Goal: Transaction & Acquisition: Subscribe to service/newsletter

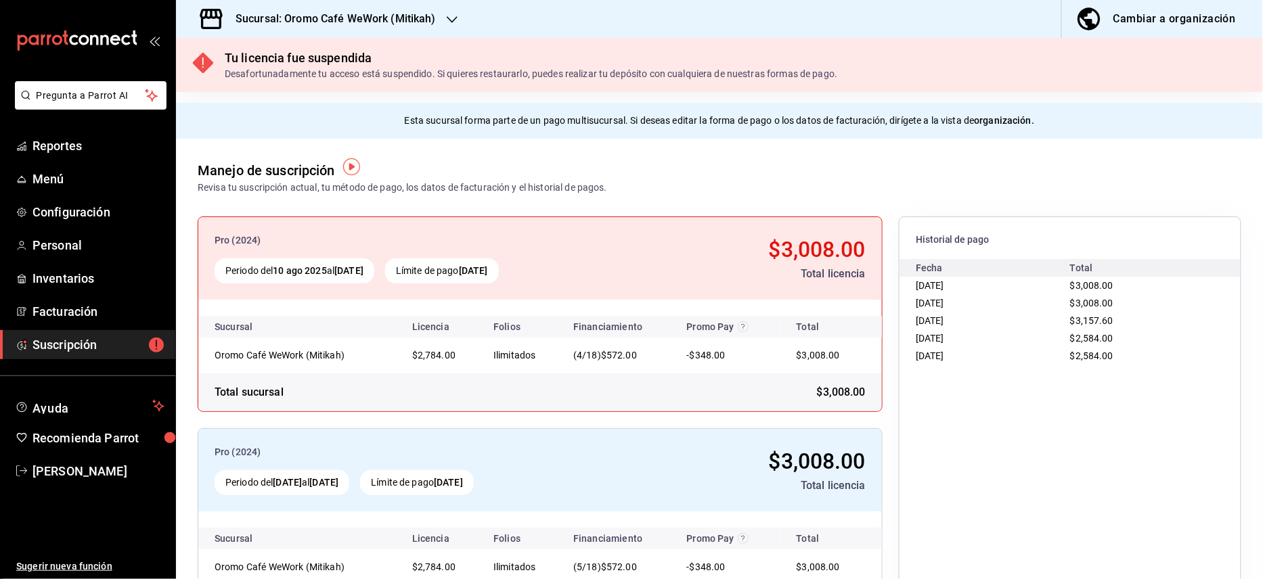
scroll to position [69, 0]
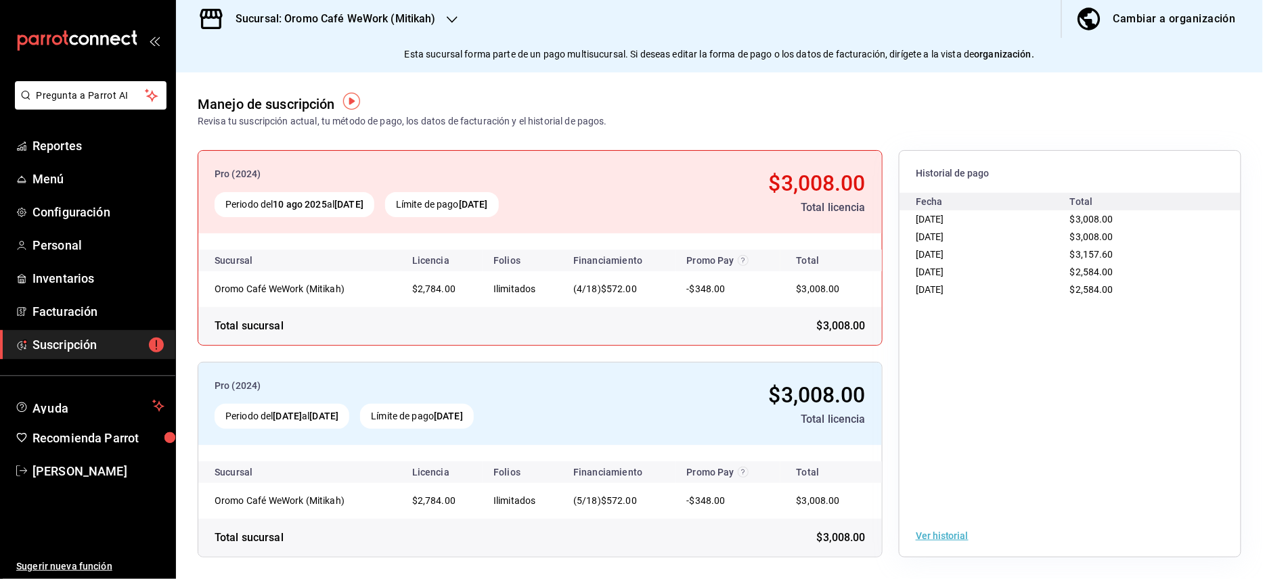
click at [412, 22] on h3 "Sucursal: Oromo Café WeWork (Mitikah)" at bounding box center [330, 19] width 211 height 16
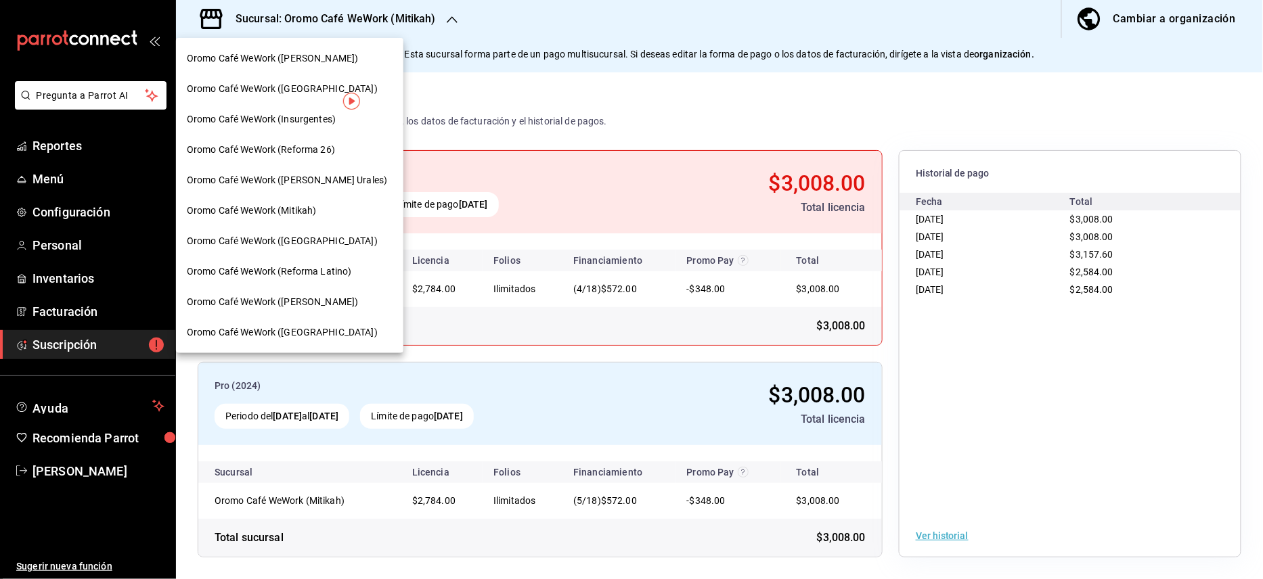
click at [358, 60] on span "Oromo Café WeWork ([PERSON_NAME])" at bounding box center [272, 58] width 171 height 14
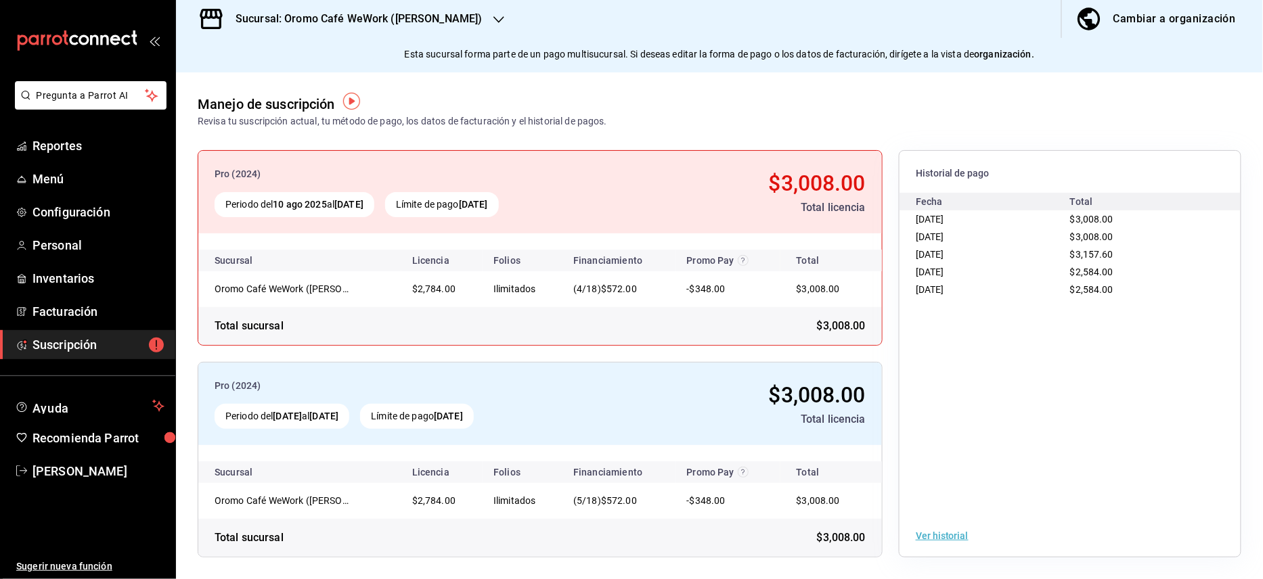
click at [406, 15] on h3 "Sucursal: Oromo Café WeWork ([PERSON_NAME])" at bounding box center [354, 19] width 258 height 16
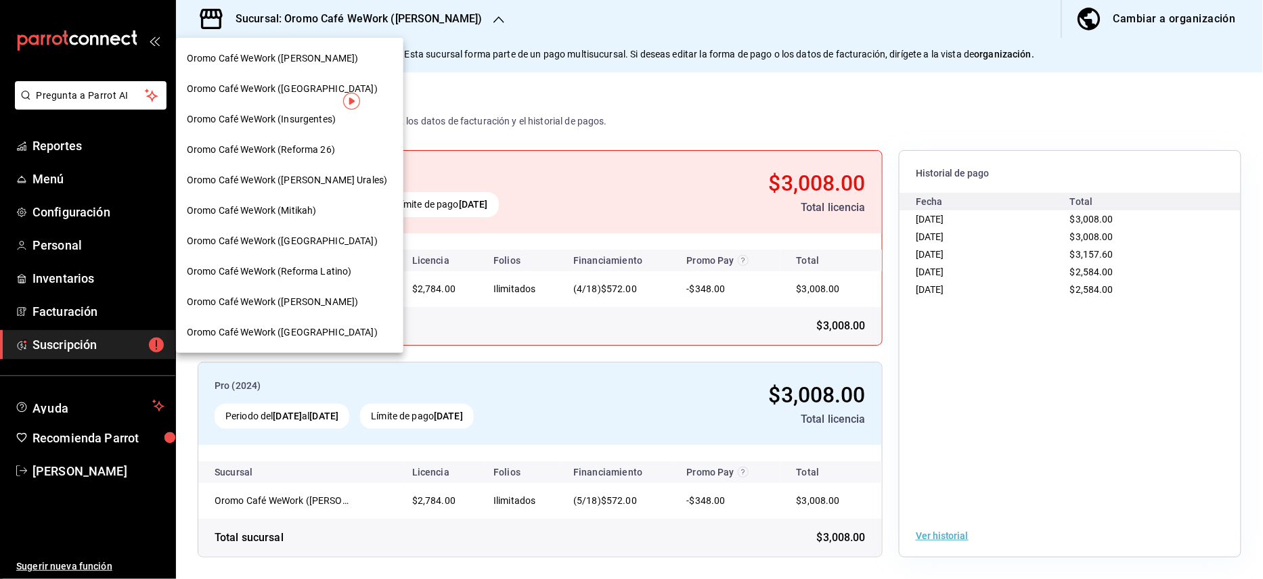
click at [328, 90] on span "Oromo Café WeWork ([GEOGRAPHIC_DATA])" at bounding box center [282, 89] width 191 height 14
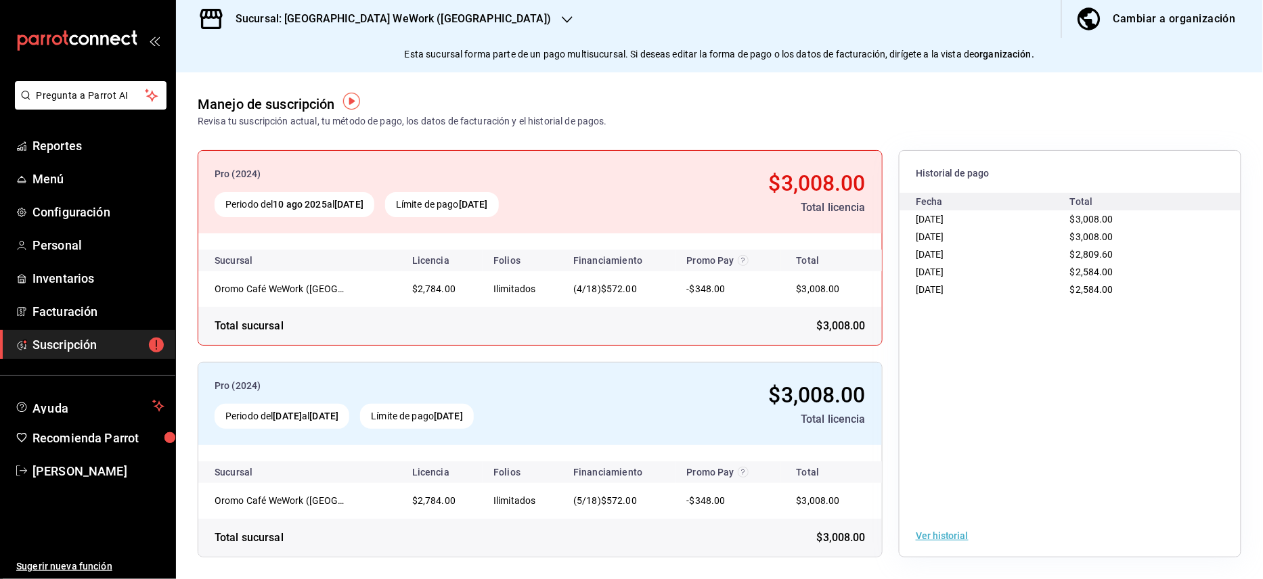
click at [102, 341] on span "Suscripción" at bounding box center [98, 345] width 132 height 18
click at [91, 339] on span "Suscripción" at bounding box center [98, 345] width 132 height 18
click at [99, 441] on span "Recomienda Parrot" at bounding box center [98, 438] width 132 height 18
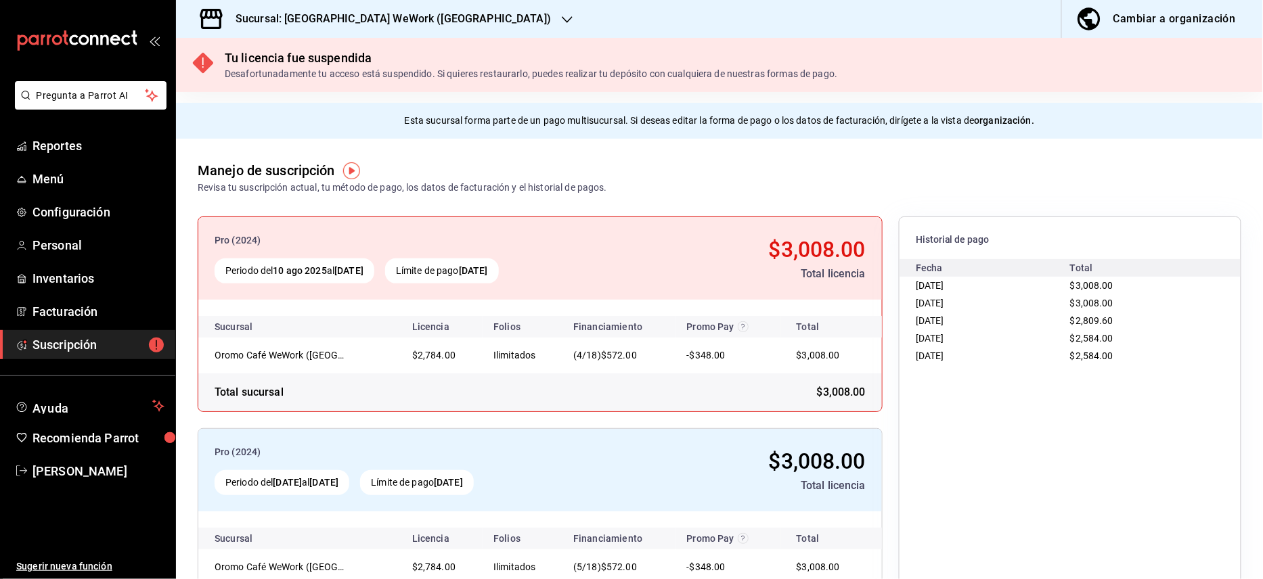
click at [64, 334] on link "Suscripción" at bounding box center [87, 344] width 175 height 29
click at [1133, 14] on div "Cambiar a organización" at bounding box center [1174, 18] width 122 height 19
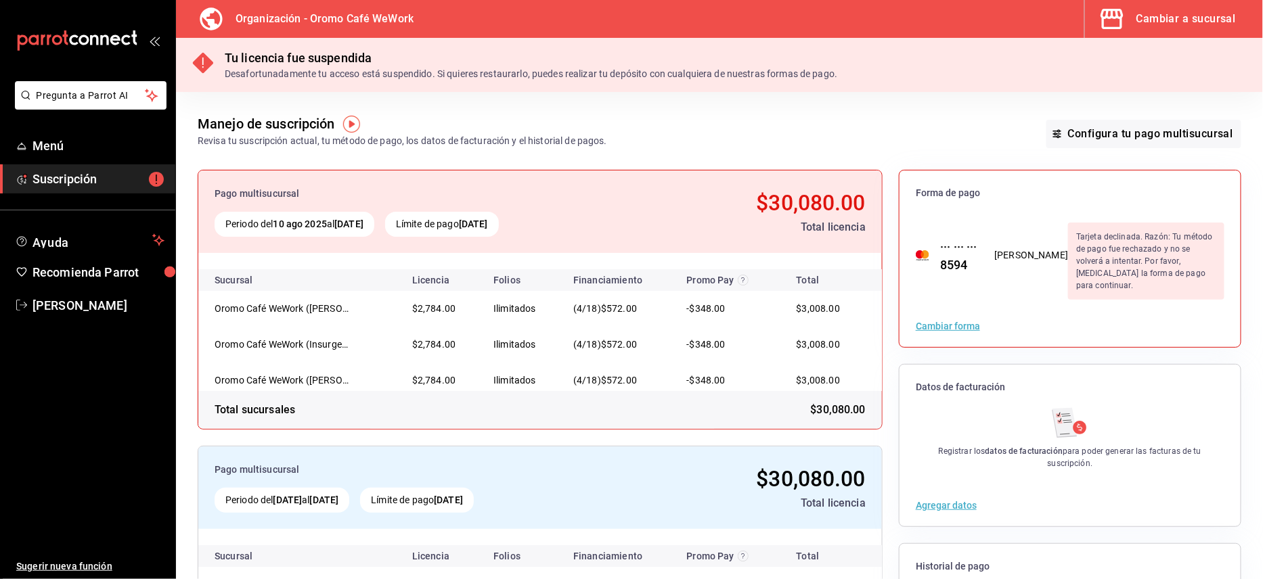
click at [941, 321] on button "Cambiar forma" at bounding box center [948, 325] width 64 height 9
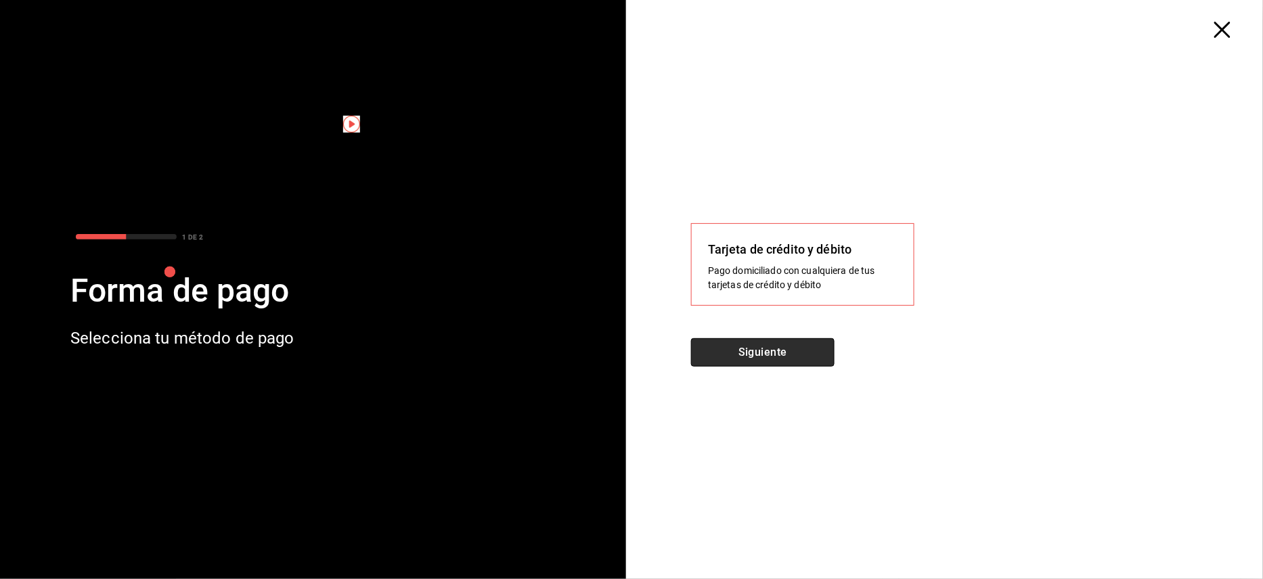
click at [797, 353] on button "Siguiente" at bounding box center [762, 352] width 143 height 28
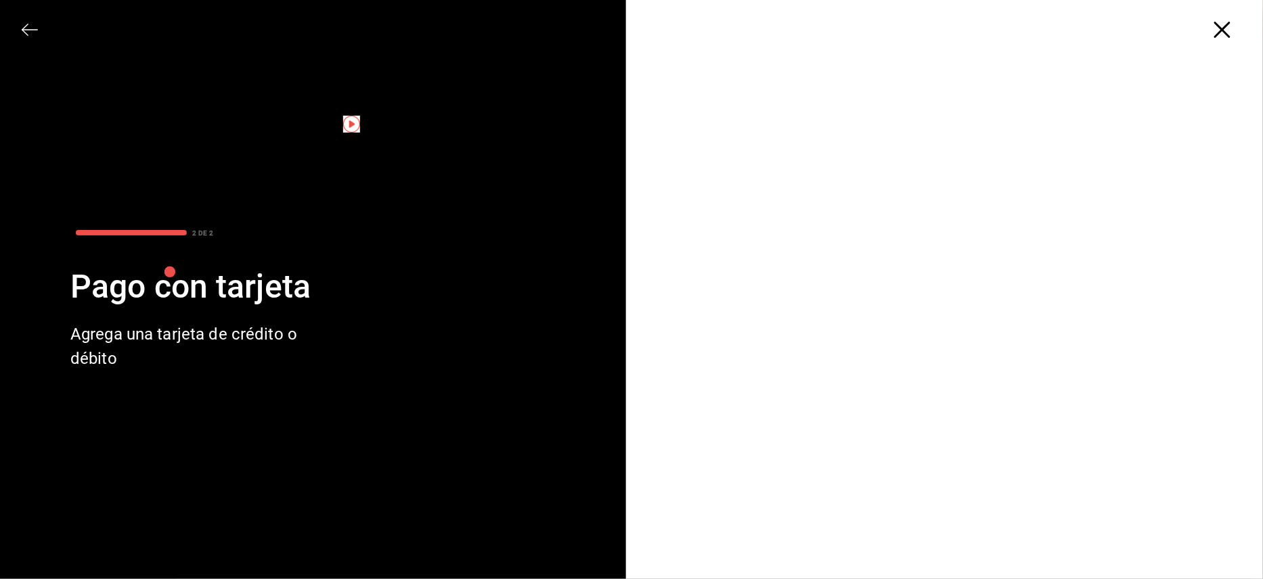
click at [1229, 33] on icon "button" at bounding box center [1222, 30] width 16 height 16
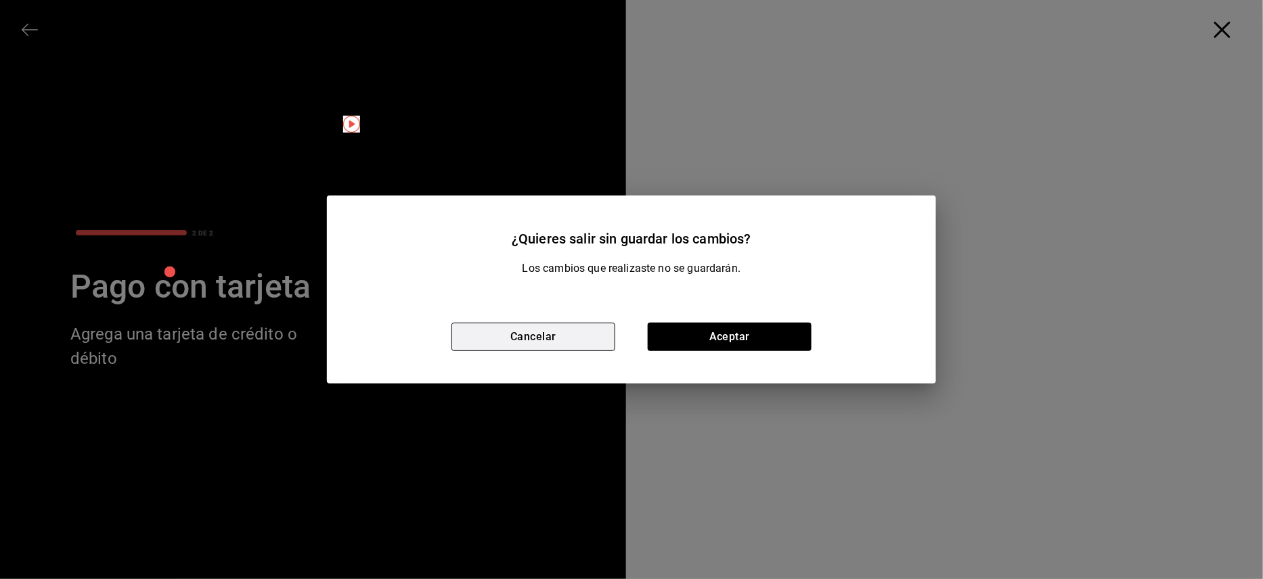
click at [510, 342] on button "Cancelar" at bounding box center [533, 337] width 164 height 28
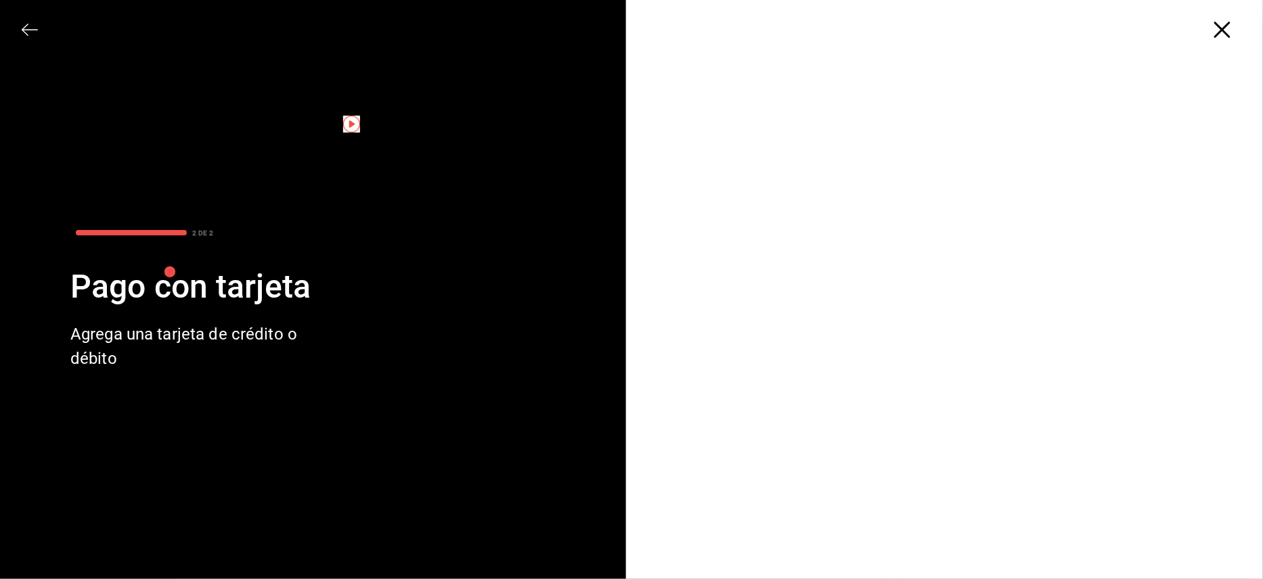
click at [1224, 37] on icon "button" at bounding box center [1222, 30] width 16 height 16
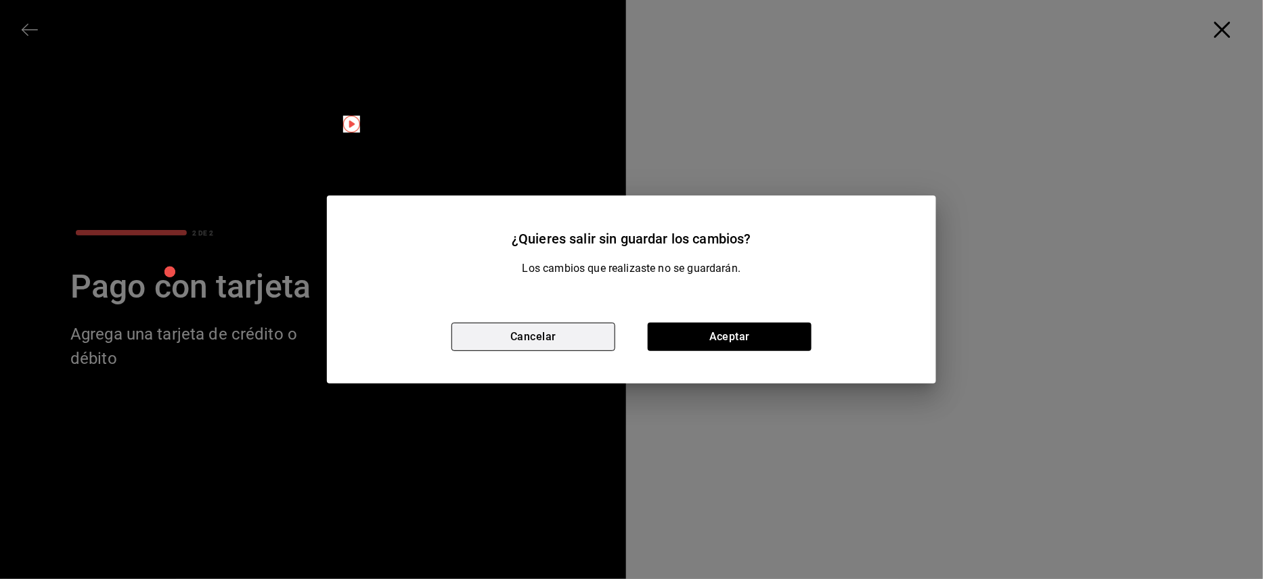
click at [522, 331] on button "Cancelar" at bounding box center [533, 337] width 164 height 28
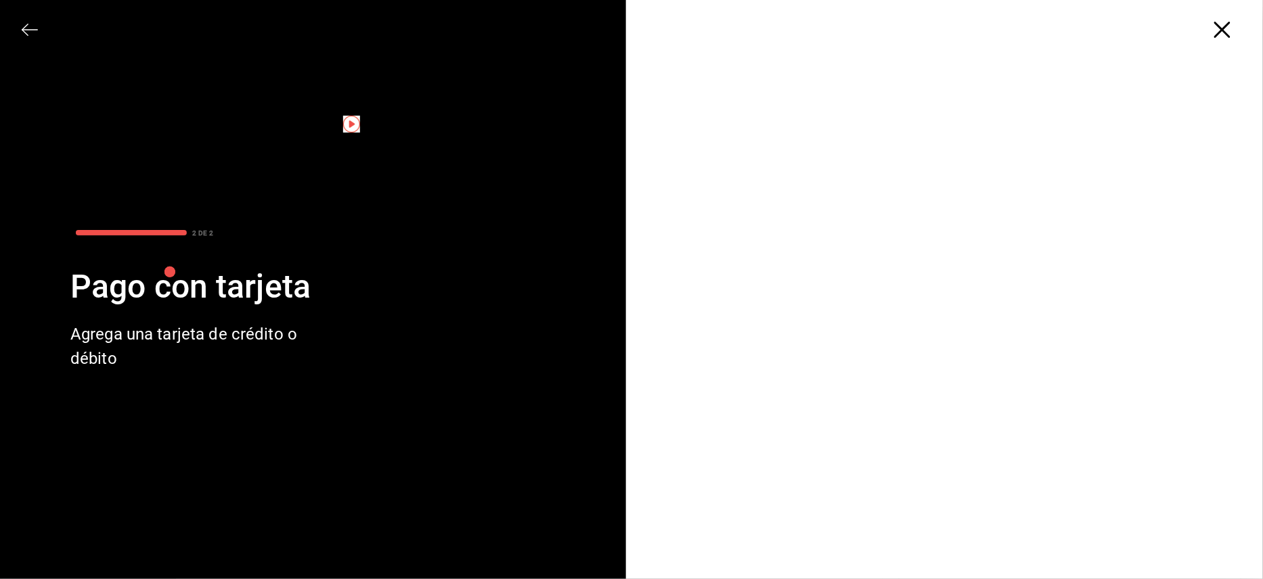
click at [1227, 28] on icon "button" at bounding box center [1222, 30] width 16 height 16
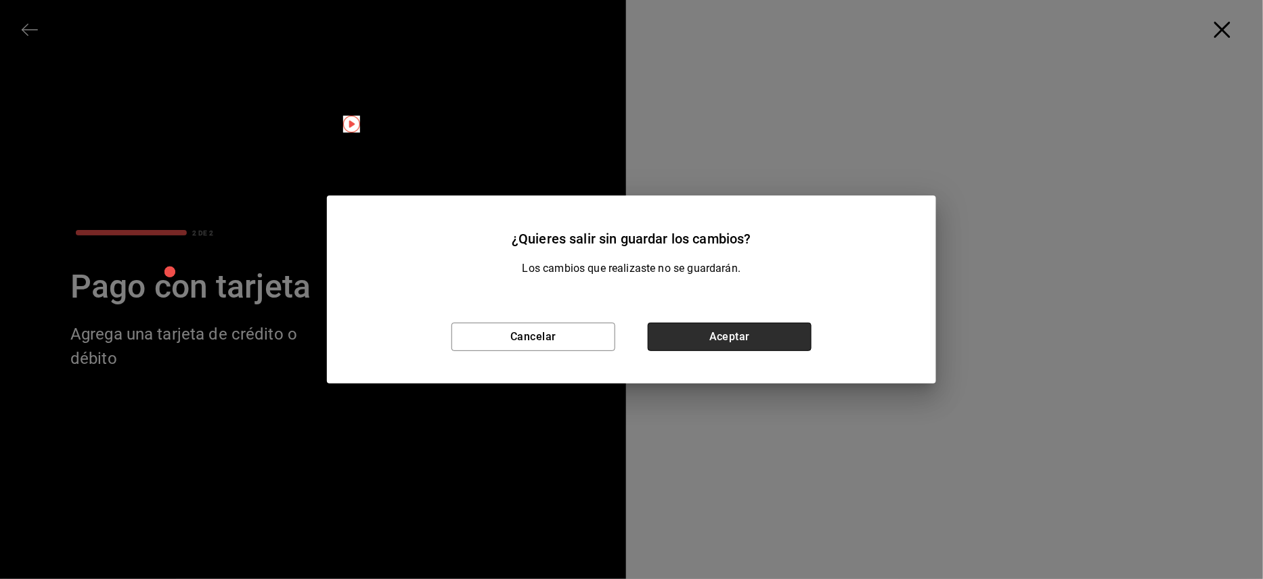
click at [734, 334] on button "Aceptar" at bounding box center [730, 337] width 164 height 28
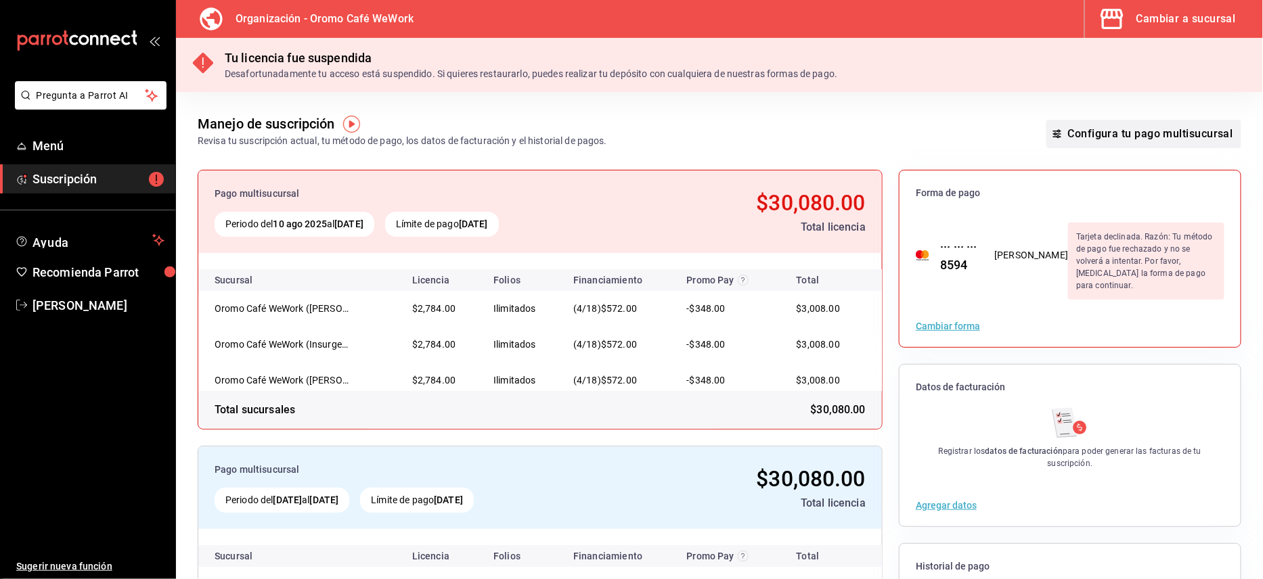
click at [1070, 131] on button "Configura tu pago multisucursal" at bounding box center [1143, 134] width 195 height 28
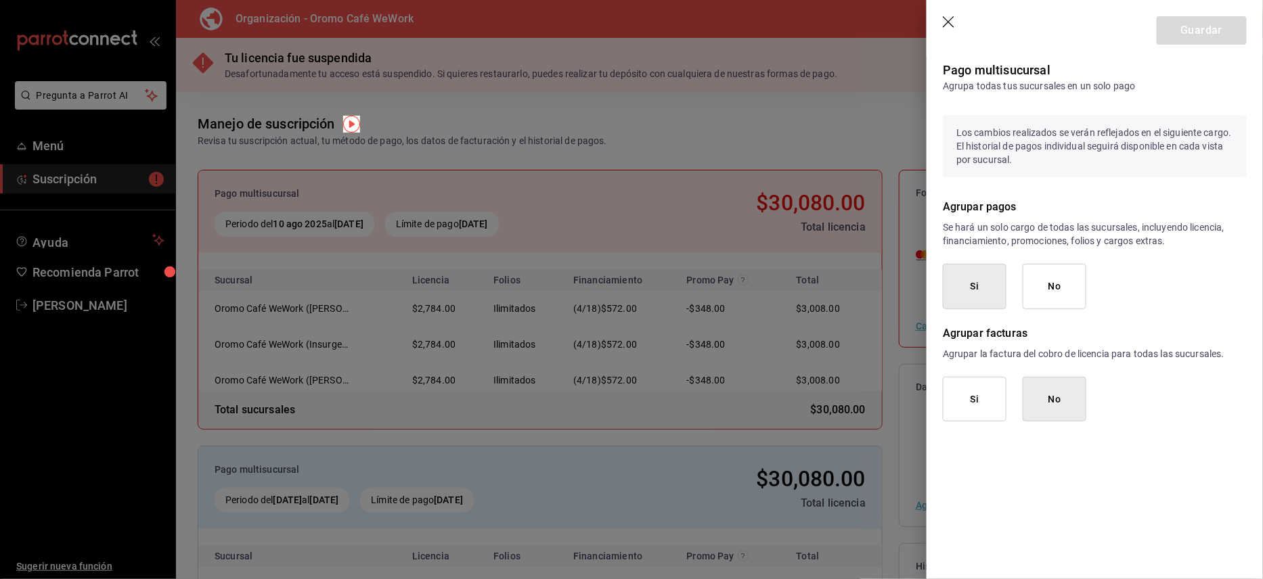
click at [948, 16] on icon "button" at bounding box center [950, 23] width 14 height 14
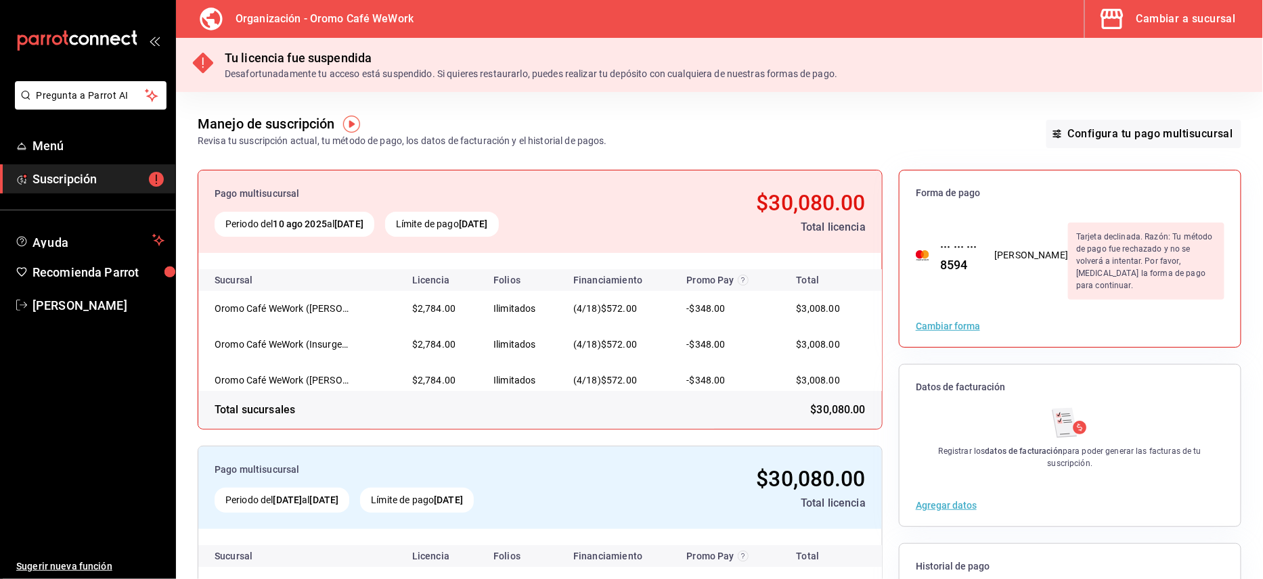
click at [1240, 325] on div "Pago multisucursal Periodo del 10 ago 2025 al 10 sep 2025 Límite de pago 10 sep…" at bounding box center [719, 437] width 1087 height 579
click at [951, 253] on div "··· ··· ··· 8594" at bounding box center [953, 256] width 49 height 37
click at [1117, 246] on div "Tarjeta declinada. Razón: Tu método de pago fue rechazado y no se volverá a int…" at bounding box center [1146, 261] width 156 height 77
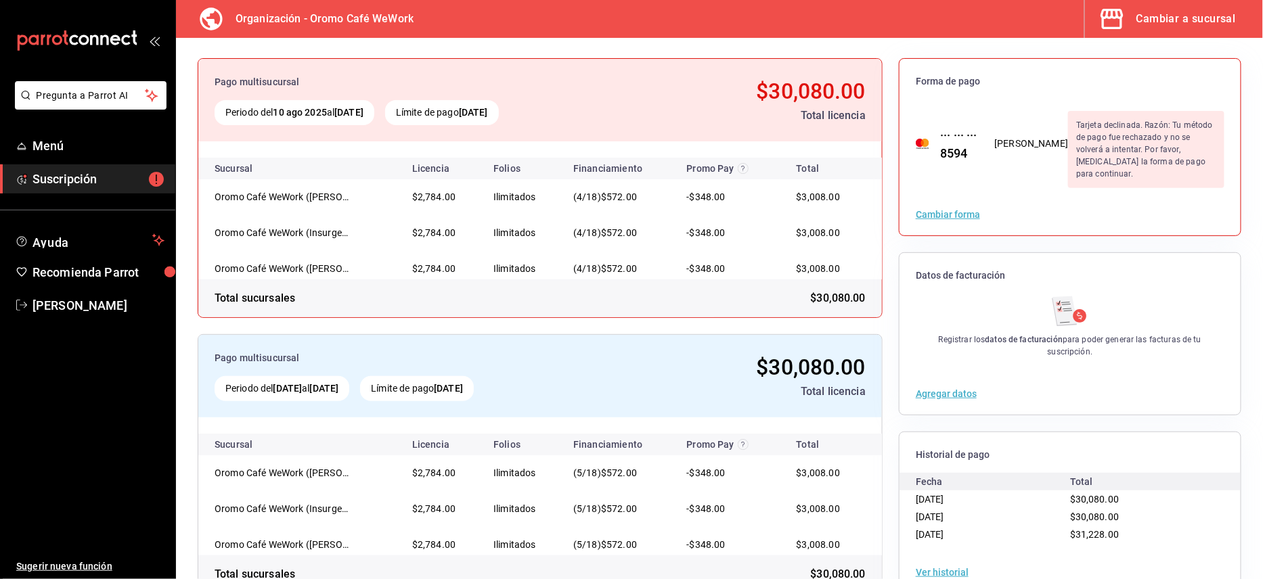
scroll to position [149, 0]
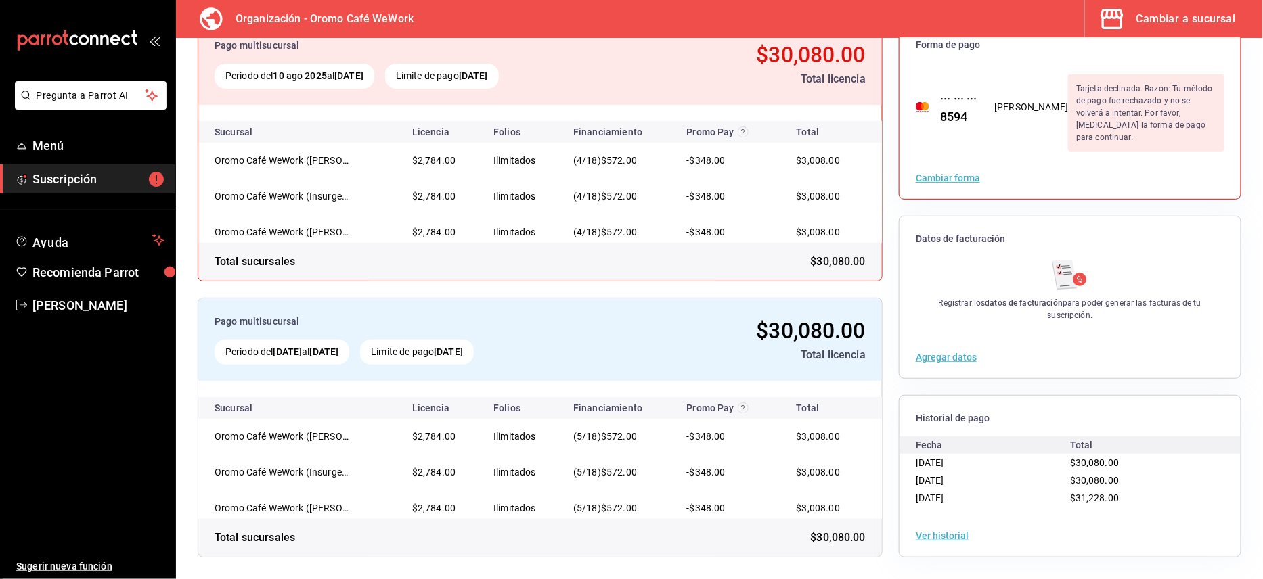
click at [930, 537] on button "Ver historial" at bounding box center [942, 535] width 53 height 9
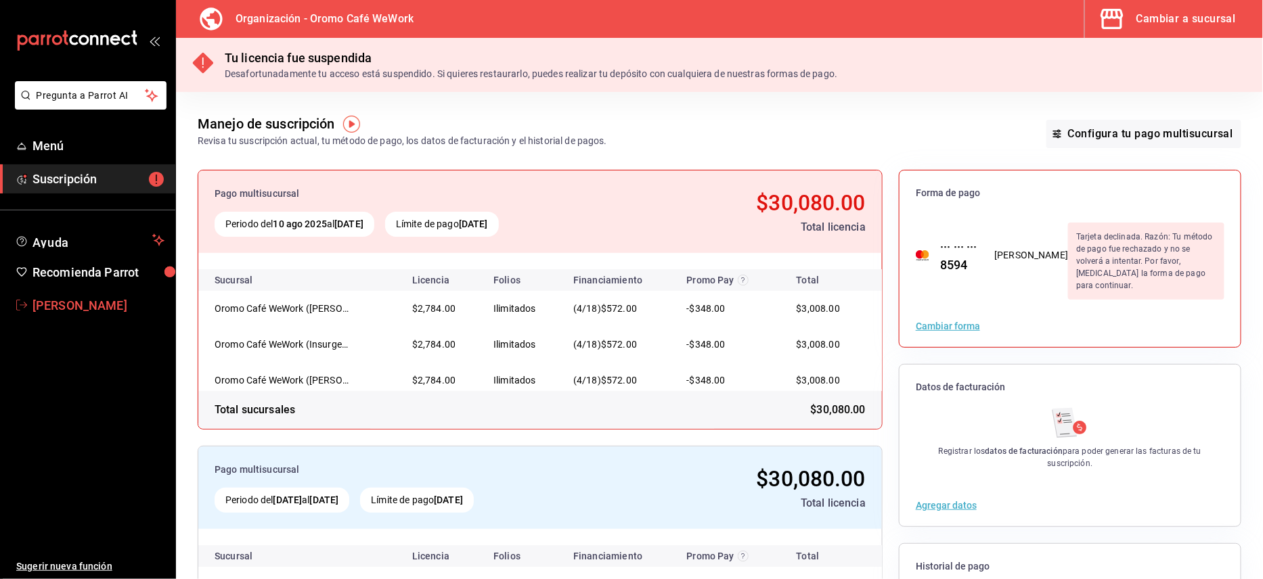
click at [83, 300] on span "[PERSON_NAME]" at bounding box center [98, 305] width 132 height 18
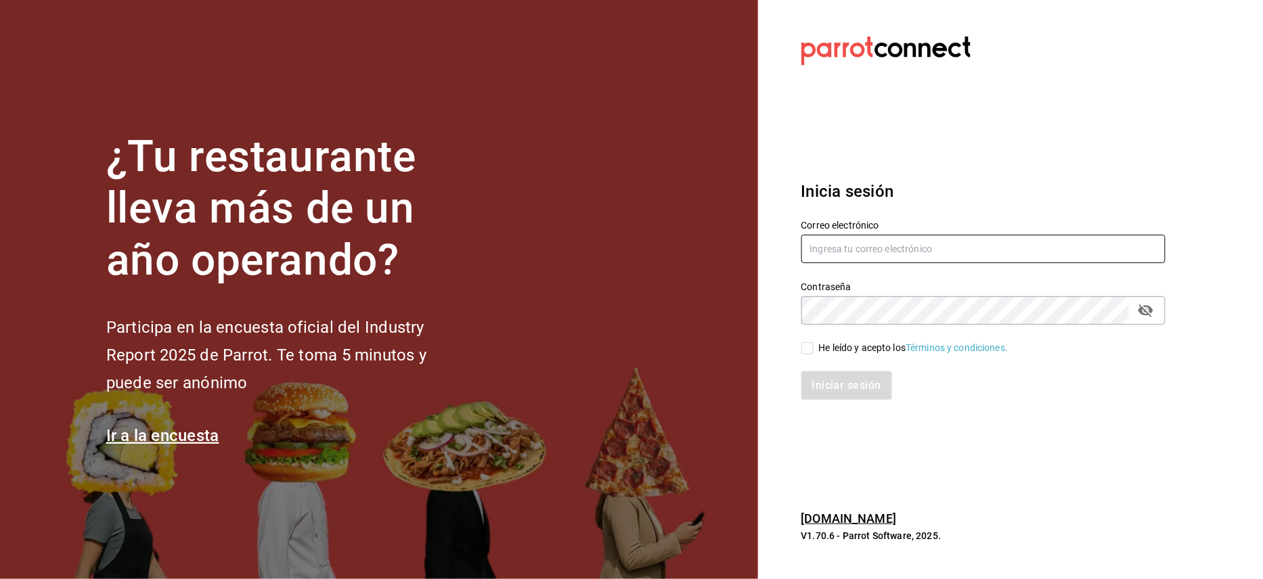
type input "jorge@oromo.mx"
click at [1150, 314] on icon "passwordField" at bounding box center [1146, 311] width 16 height 16
click at [813, 349] on input "He leído y acepto los Términos y condiciones." at bounding box center [807, 348] width 12 height 12
checkbox input "true"
click at [821, 380] on button "Iniciar sesión" at bounding box center [847, 386] width 92 height 28
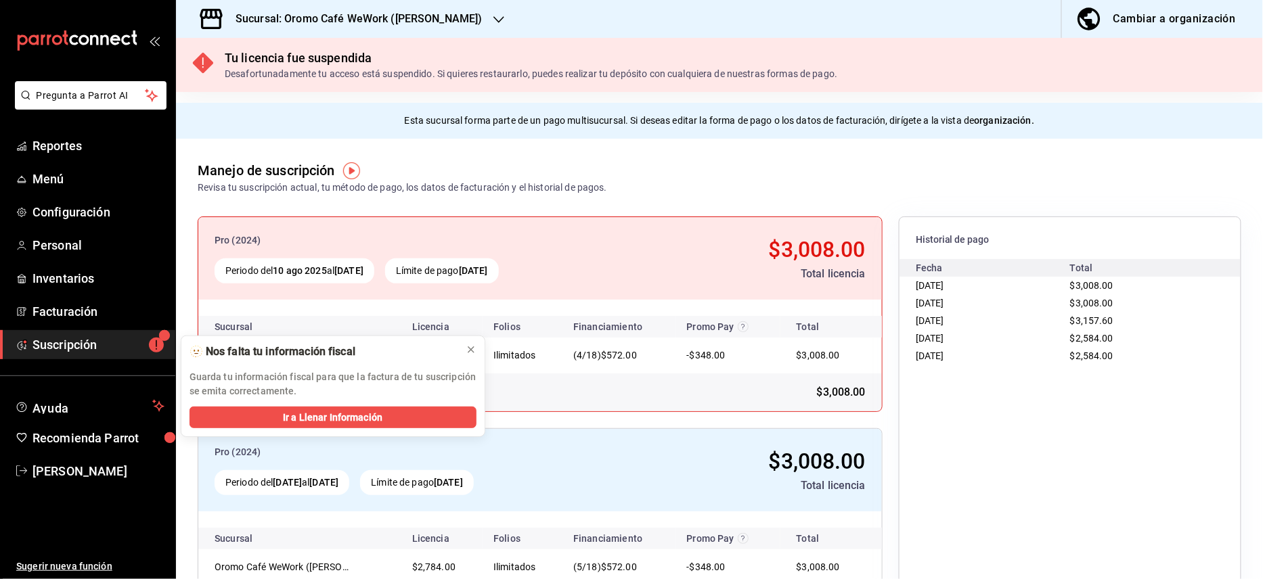
click at [1134, 15] on div "Cambiar a organización" at bounding box center [1174, 18] width 122 height 19
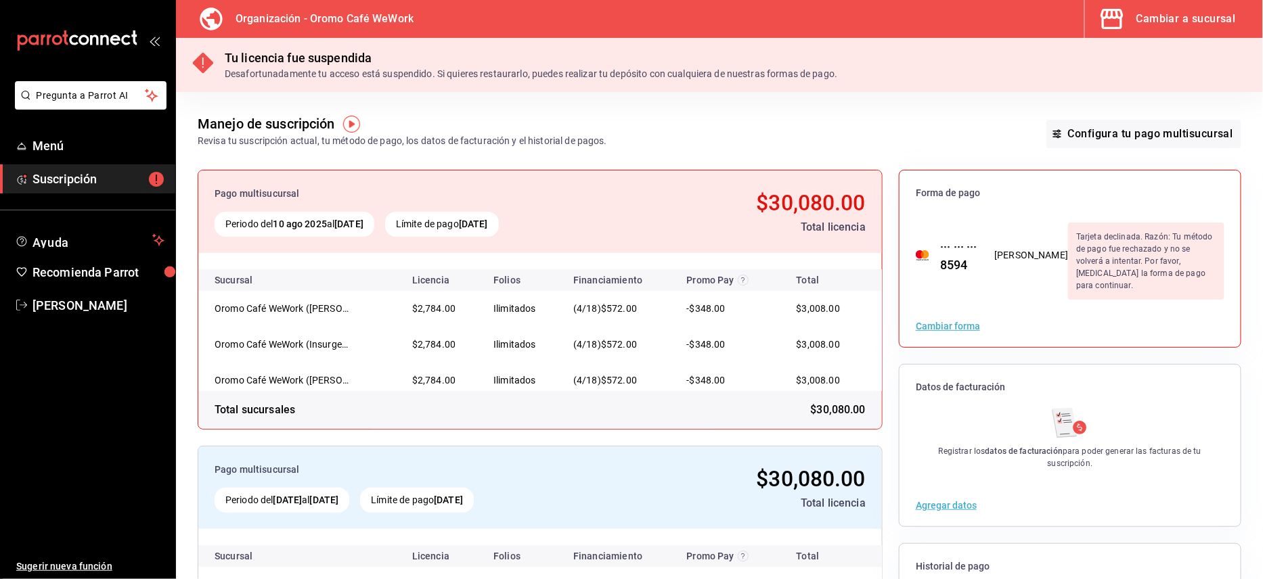
click at [765, 415] on div "Total sucursales $30,080.00" at bounding box center [540, 410] width 684 height 38
click at [1180, 20] on div "Cambiar a sucursal" at bounding box center [1185, 18] width 99 height 19
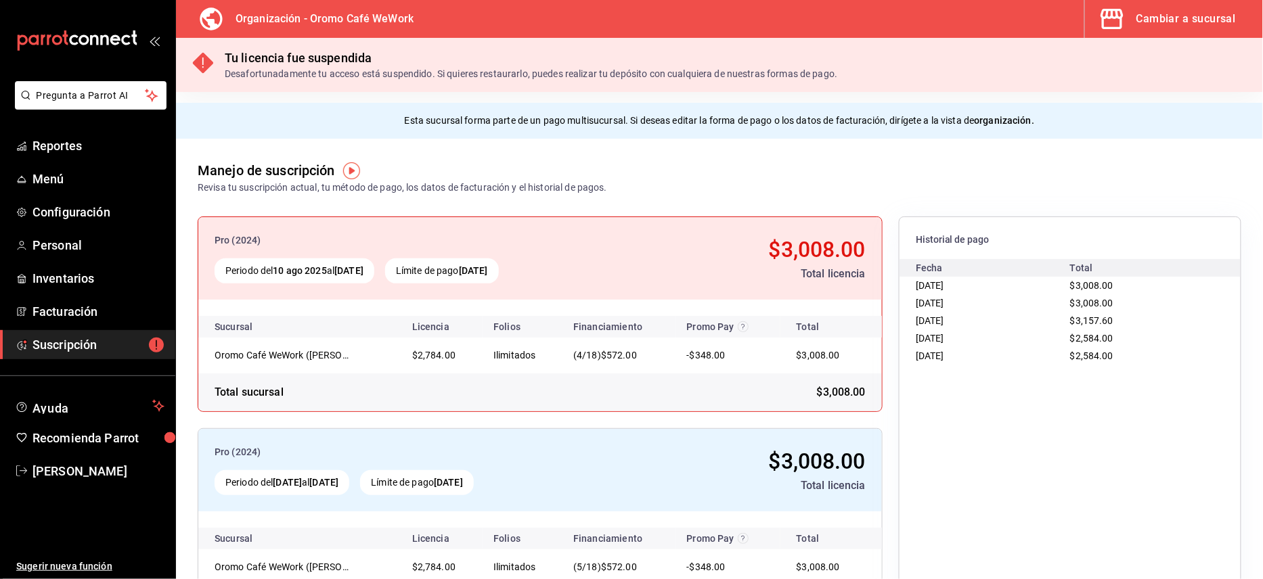
click at [1159, 12] on div "Cambiar a sucursal" at bounding box center [1185, 18] width 99 height 19
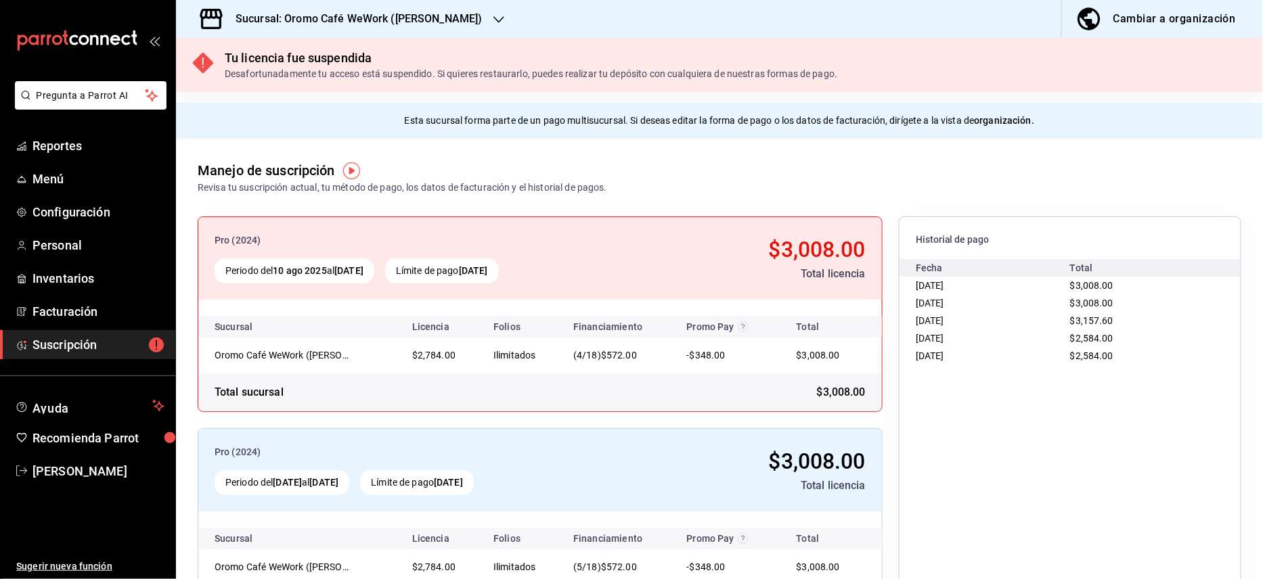
click at [1140, 19] on div "Cambiar a organización" at bounding box center [1174, 18] width 122 height 19
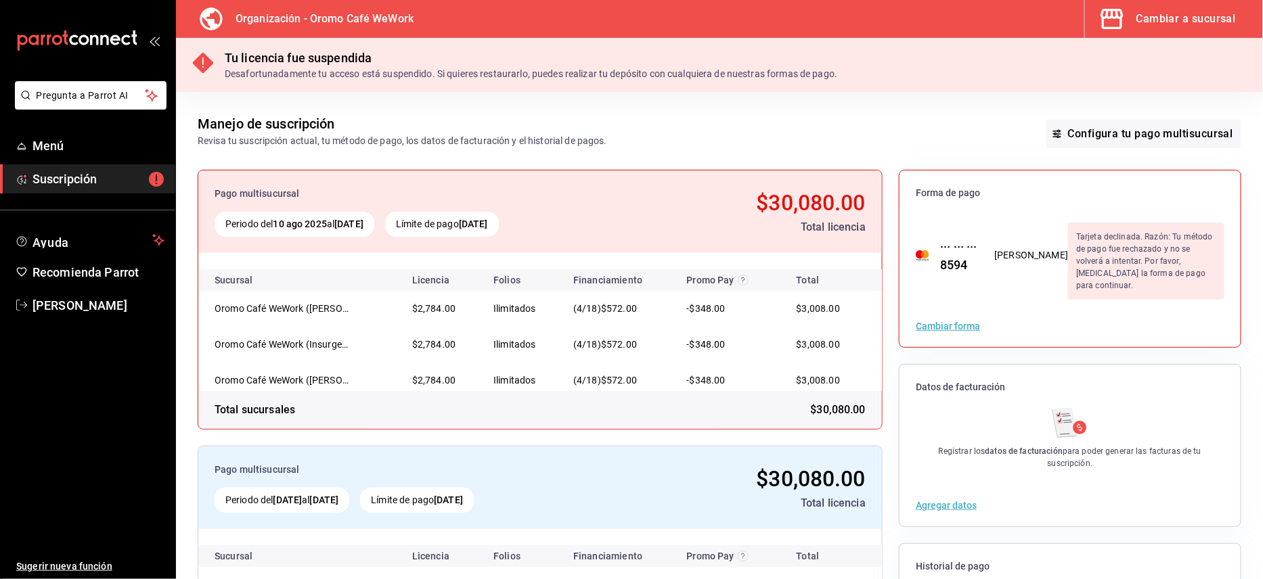
click at [945, 321] on button "Cambiar forma" at bounding box center [948, 325] width 64 height 9
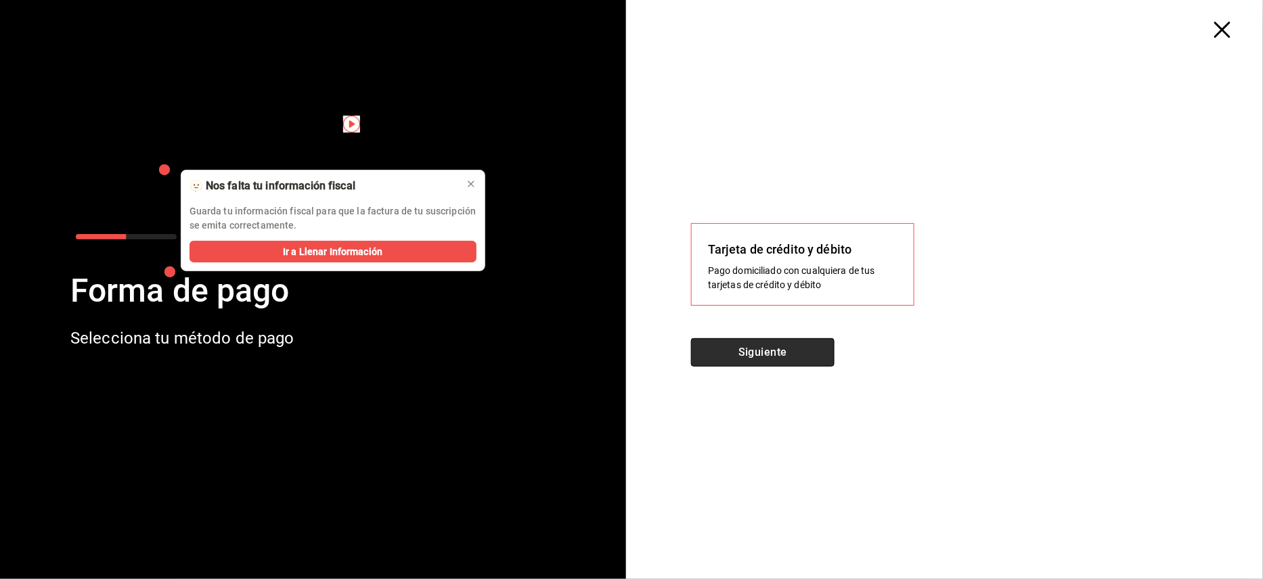
click at [764, 351] on button "Siguiente" at bounding box center [762, 352] width 143 height 28
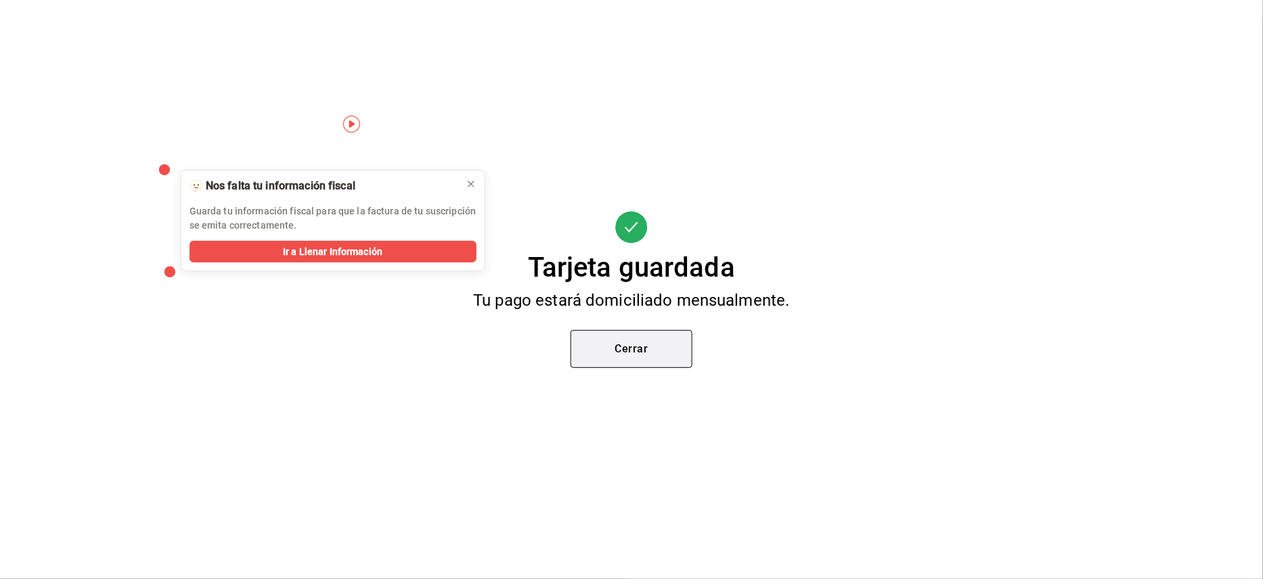
click at [634, 347] on button "Cerrar" at bounding box center [631, 349] width 122 height 38
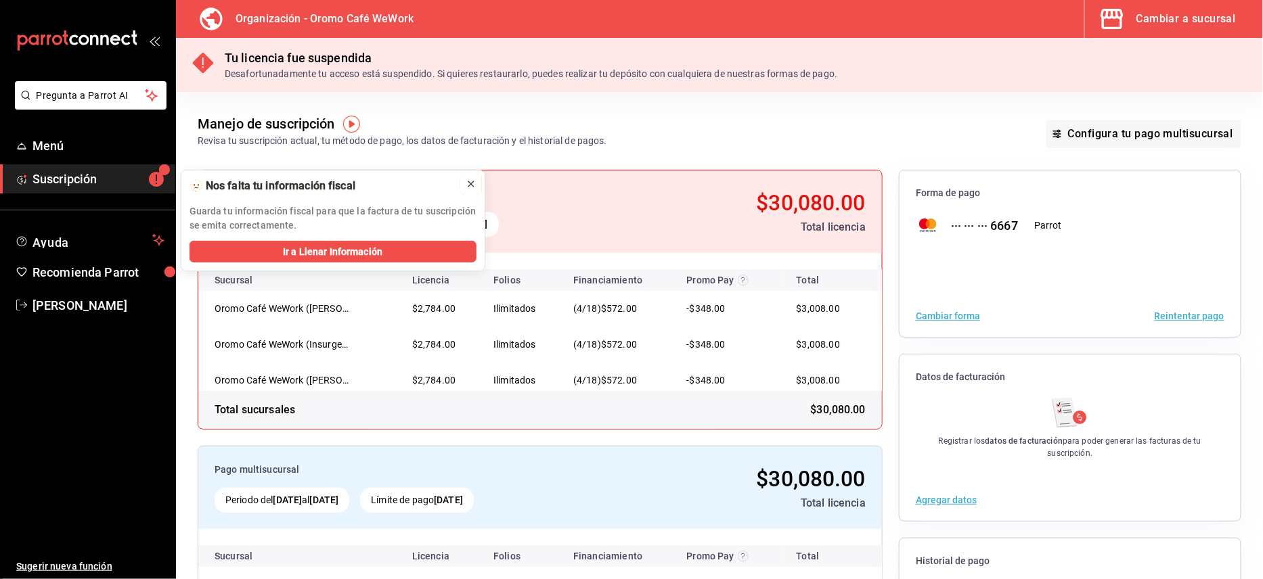
click at [468, 185] on icon at bounding box center [471, 184] width 11 height 11
click at [470, 184] on icon at bounding box center [470, 183] width 5 height 5
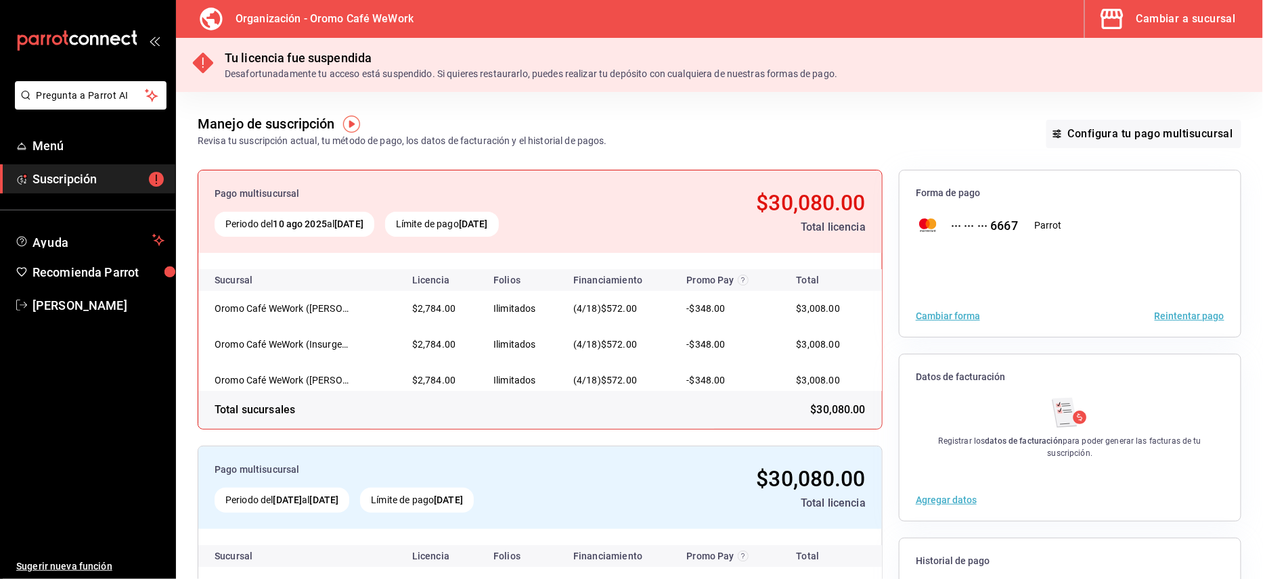
click at [1162, 312] on button "Reintentar pago" at bounding box center [1190, 315] width 70 height 9
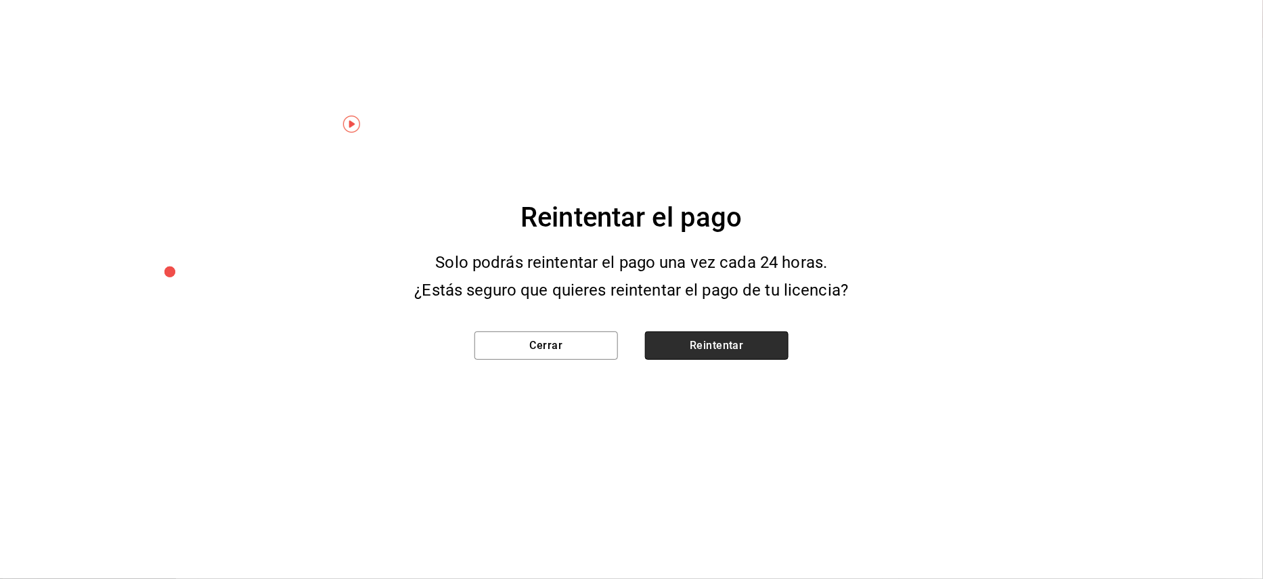
click at [688, 342] on button "Reintentar" at bounding box center [716, 346] width 143 height 28
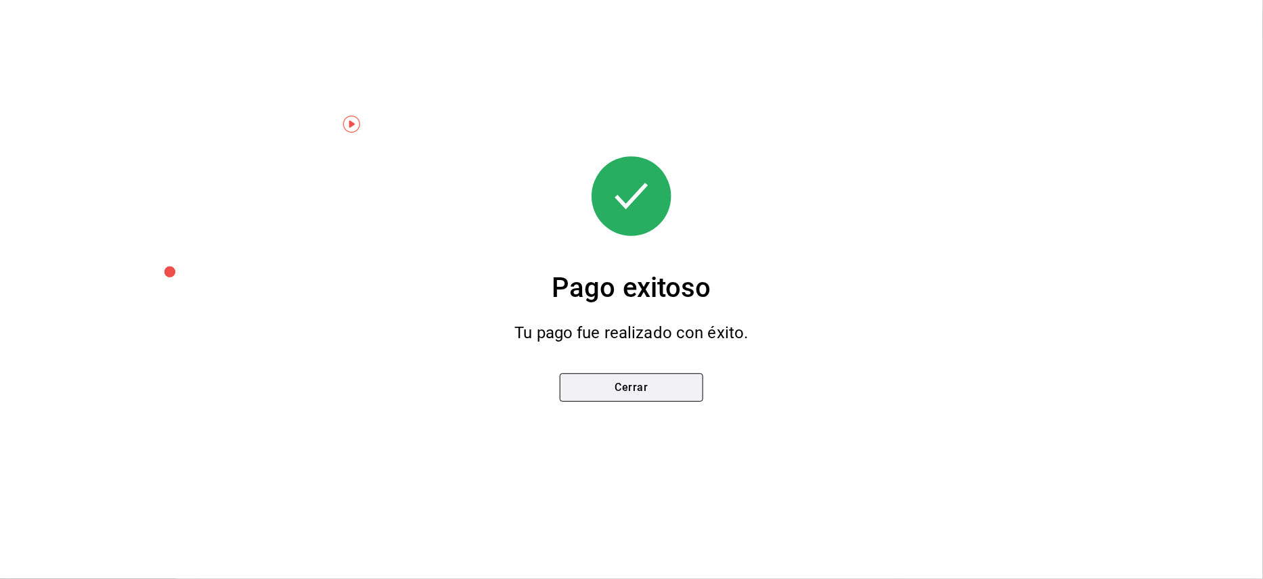
click at [655, 388] on button "Cerrar" at bounding box center [631, 388] width 143 height 28
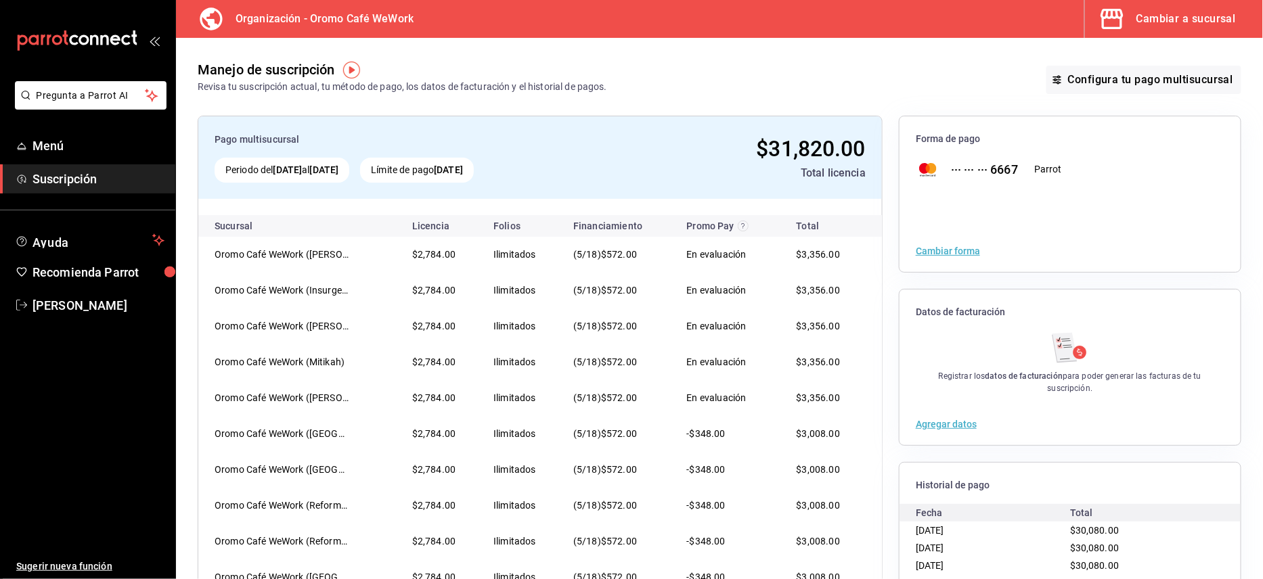
click at [1142, 25] on div "Cambiar a sucursal" at bounding box center [1185, 18] width 99 height 19
